Goal: Navigation & Orientation: Understand site structure

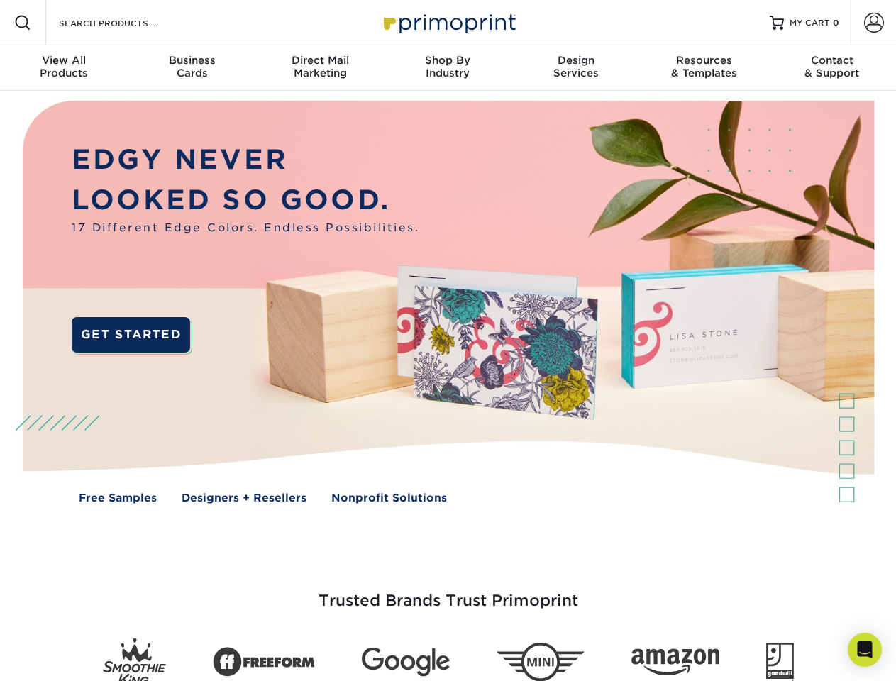
click at [448, 340] on img at bounding box center [447, 312] width 887 height 443
click at [23, 23] on span at bounding box center [22, 22] width 17 height 17
click at [873, 23] on span at bounding box center [874, 23] width 20 height 20
click at [64, 68] on div "View All Products" at bounding box center [64, 67] width 128 height 26
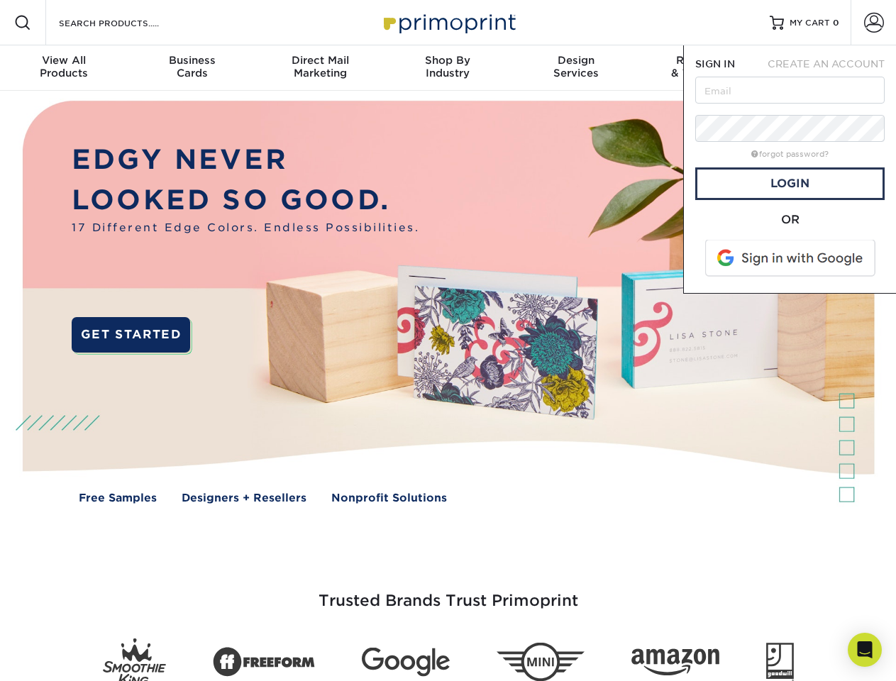
click at [192, 68] on div "Business Cards" at bounding box center [192, 67] width 128 height 26
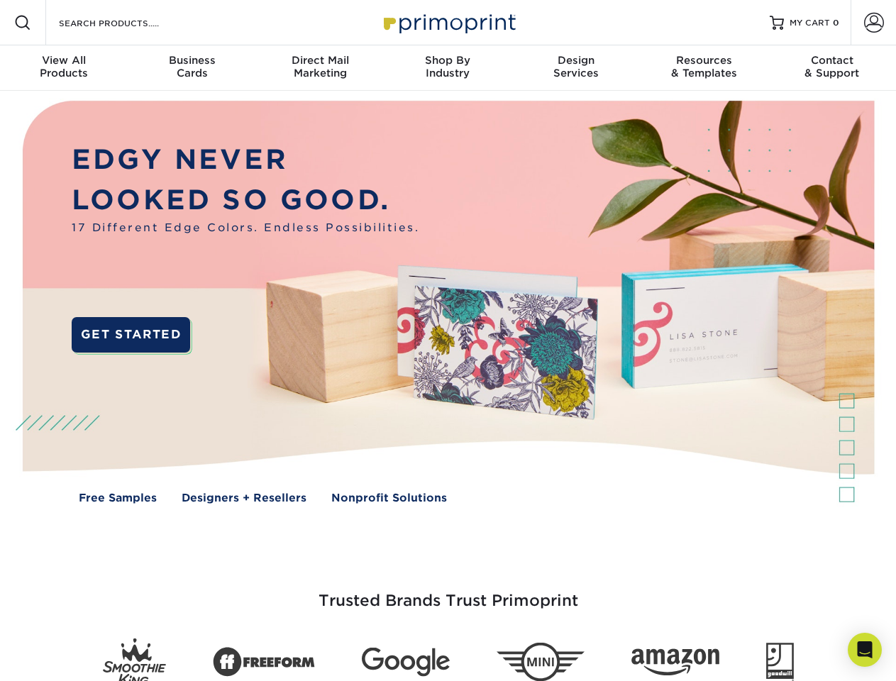
click at [320, 68] on div "Direct Mail Marketing" at bounding box center [320, 67] width 128 height 26
click at [448, 68] on div "Shop By Industry" at bounding box center [448, 67] width 128 height 26
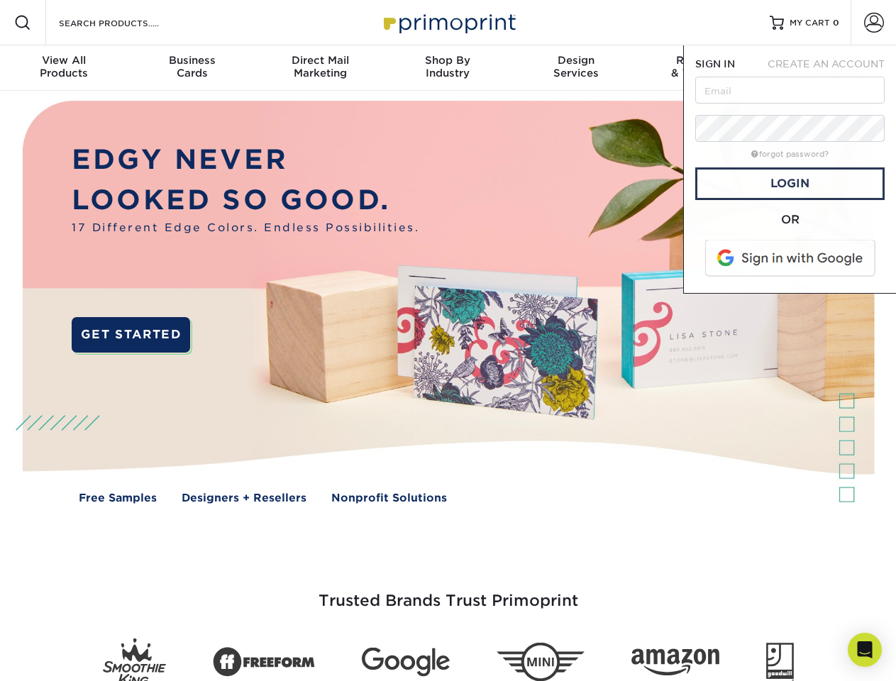
click at [576, 68] on div "Design Services" at bounding box center [576, 67] width 128 height 26
click at [704, 68] on span "SIGN IN" at bounding box center [715, 63] width 40 height 11
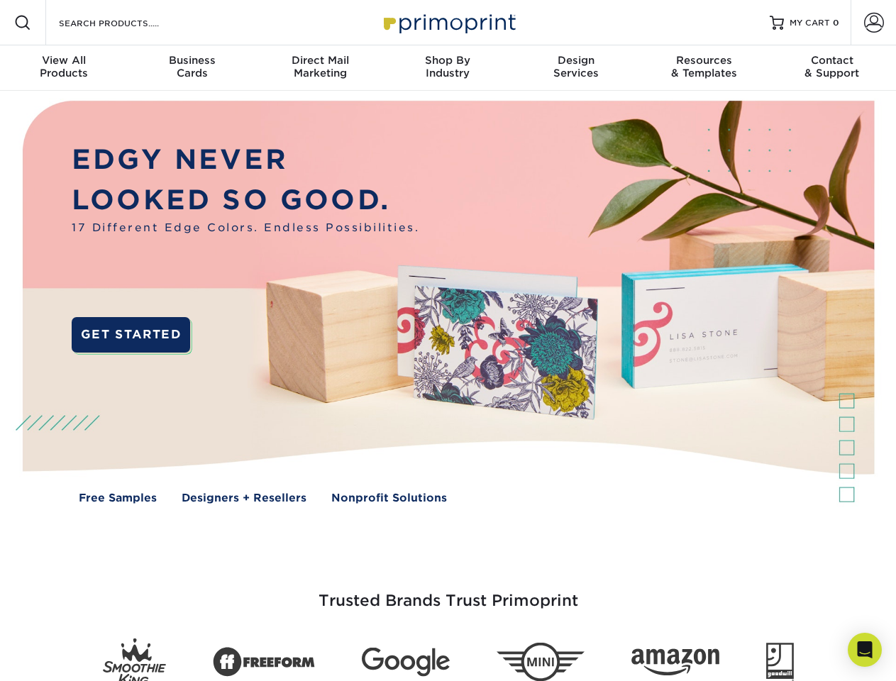
click at [832, 68] on div "Contact & Support" at bounding box center [832, 67] width 128 height 26
